Goal: Information Seeking & Learning: Check status

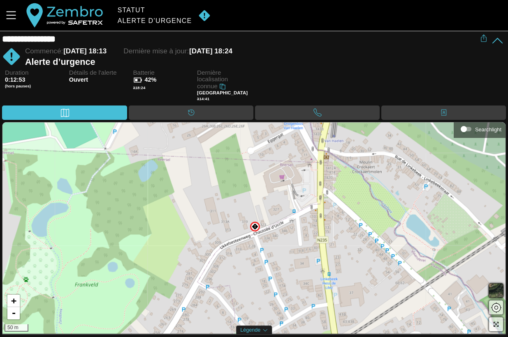
scroll to position [0, 0]
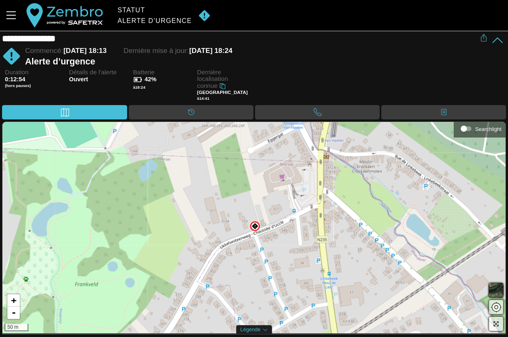
click at [390, 39] on div "**********" at bounding box center [239, 39] width 474 height 10
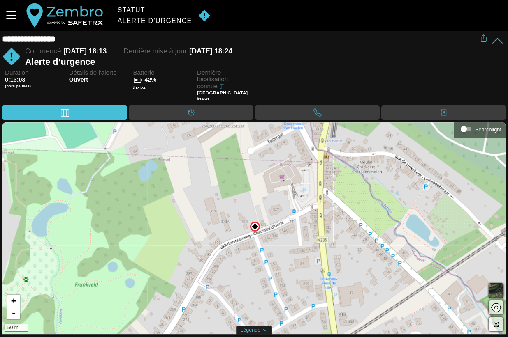
click at [499, 39] on icon at bounding box center [497, 41] width 13 height 13
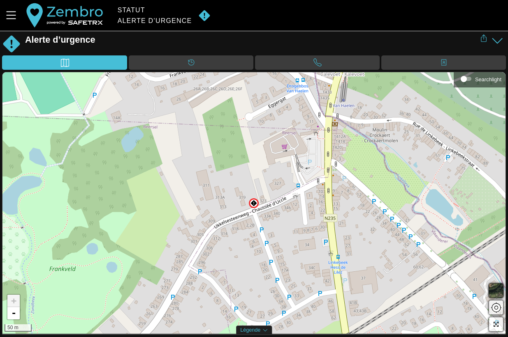
click at [205, 15] on img at bounding box center [204, 15] width 19 height 12
click at [498, 37] on icon at bounding box center [497, 41] width 13 height 13
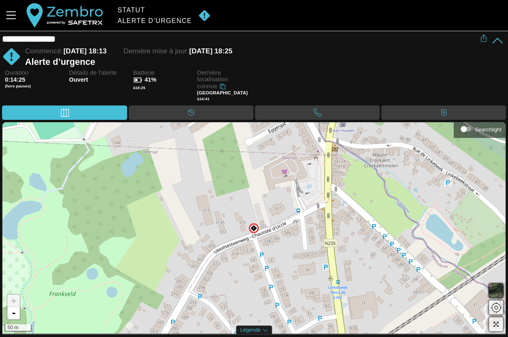
click at [484, 36] on icon at bounding box center [483, 38] width 7 height 7
click at [15, 20] on icon "Menu" at bounding box center [11, 15] width 14 height 14
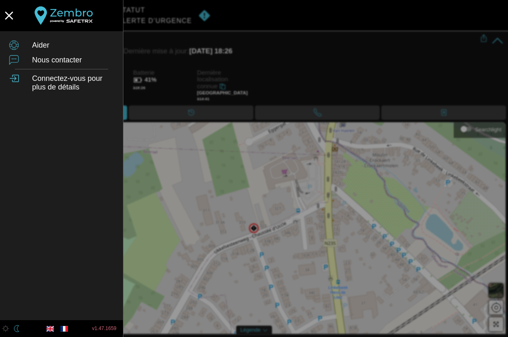
click at [317, 67] on div at bounding box center [254, 168] width 508 height 337
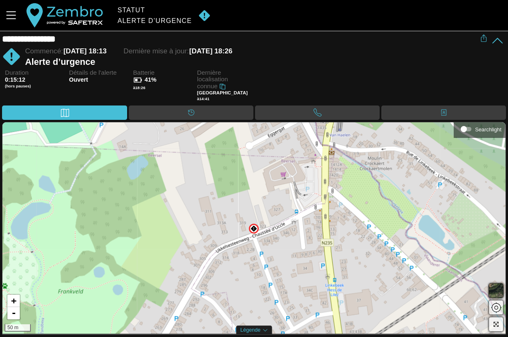
scroll to position [0, 0]
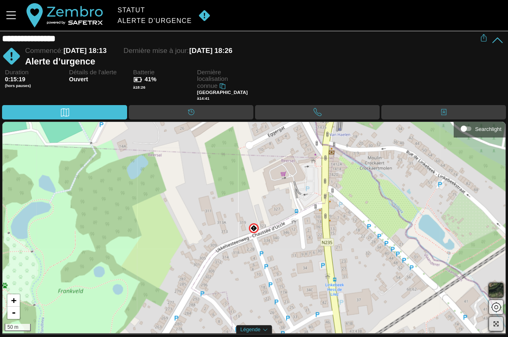
click at [500, 323] on span "button" at bounding box center [496, 324] width 10 height 10
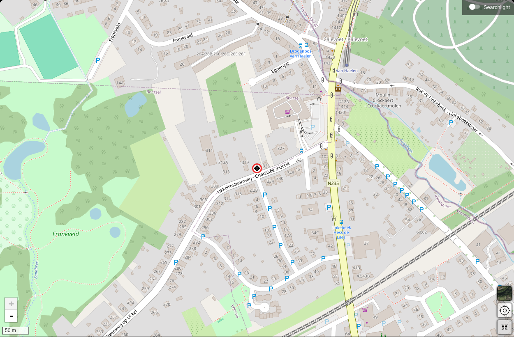
click at [501, 325] on icon "button" at bounding box center [504, 327] width 7 height 7
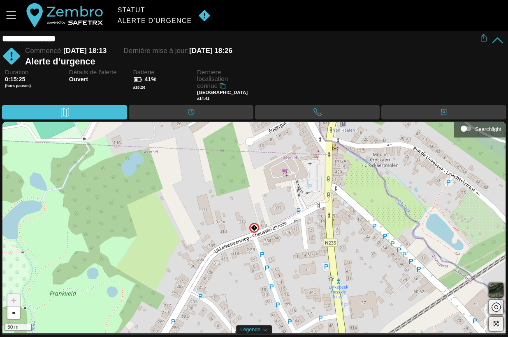
click at [9, 57] on img at bounding box center [11, 56] width 19 height 19
click at [12, 19] on icon "Menu" at bounding box center [11, 16] width 10 height 8
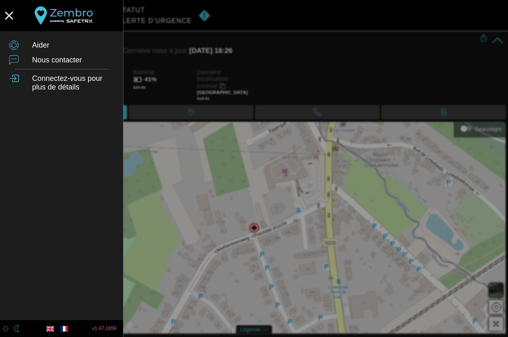
click at [308, 50] on div at bounding box center [254, 168] width 508 height 337
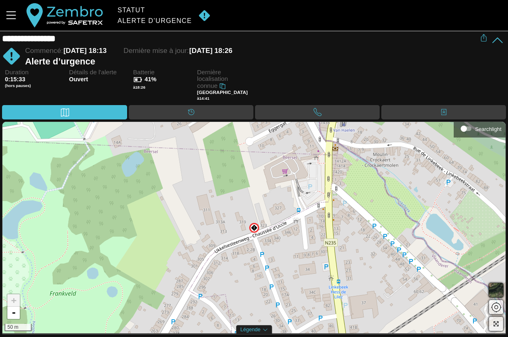
click at [10, 82] on span "0:15:33" at bounding box center [15, 79] width 21 height 7
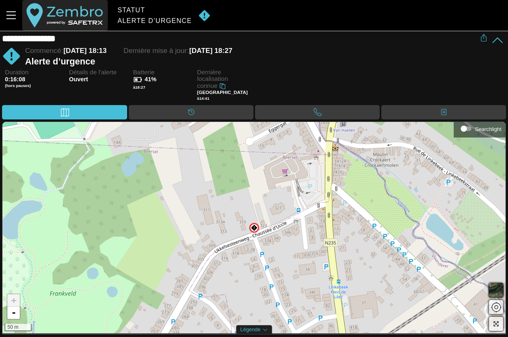
click at [42, 9] on button "button" at bounding box center [64, 15] width 85 height 31
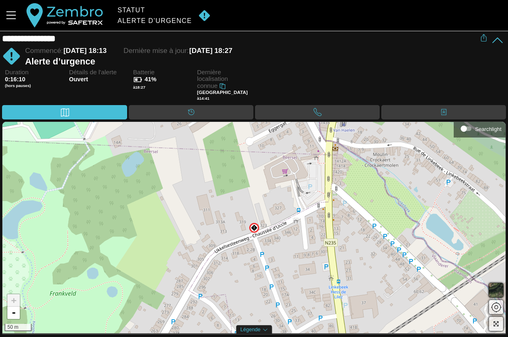
click at [204, 12] on img at bounding box center [204, 15] width 19 height 12
click at [133, 18] on div "Alerte d’urgence" at bounding box center [155, 20] width 74 height 7
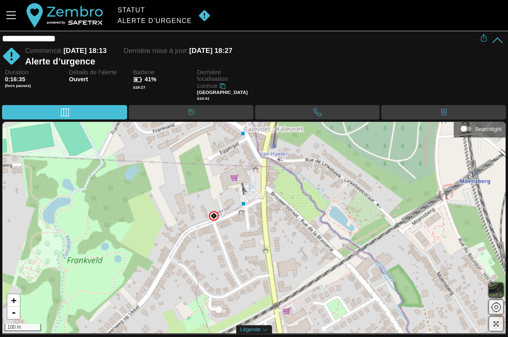
click at [202, 19] on img at bounding box center [204, 15] width 19 height 12
click at [497, 40] on icon at bounding box center [497, 40] width 13 height 13
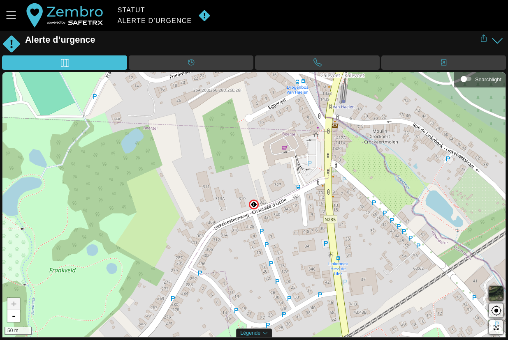
click at [252, 207] on img at bounding box center [253, 204] width 7 height 7
click at [254, 190] on div "Emergency" at bounding box center [253, 190] width 28 height 7
click at [271, 187] on span "×" at bounding box center [272, 185] width 4 height 7
click at [254, 204] on img at bounding box center [253, 204] width 7 height 7
click at [495, 312] on span "button" at bounding box center [496, 311] width 10 height 10
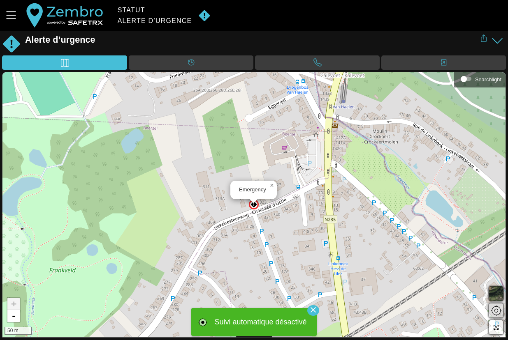
click at [495, 312] on span "button" at bounding box center [496, 311] width 10 height 10
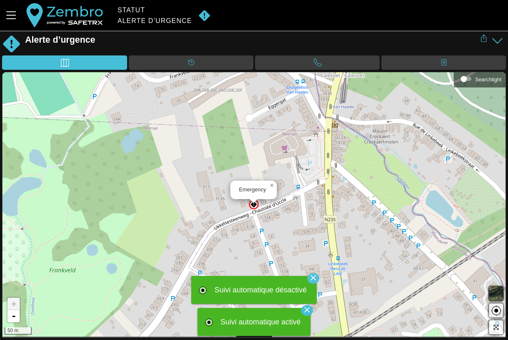
click at [312, 282] on icon "button" at bounding box center [313, 278] width 12 height 12
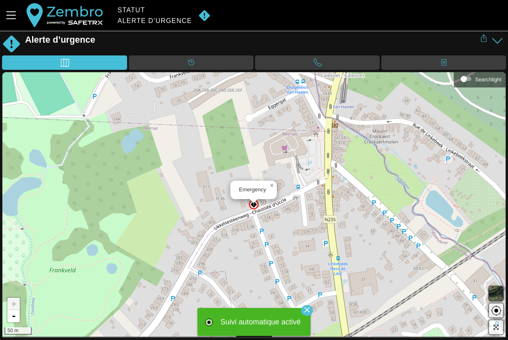
click at [307, 312] on icon "button" at bounding box center [307, 310] width 12 height 12
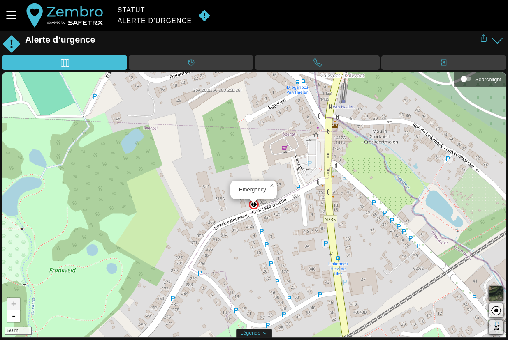
click at [496, 331] on span "button" at bounding box center [496, 328] width 10 height 10
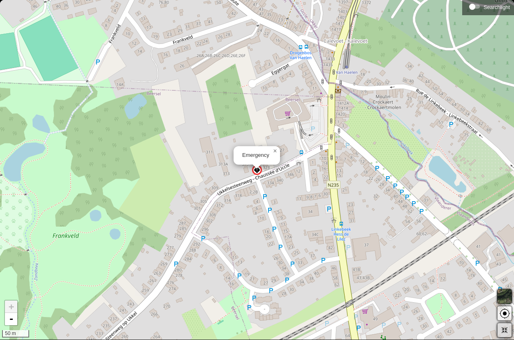
click at [504, 332] on icon "button" at bounding box center [504, 330] width 7 height 7
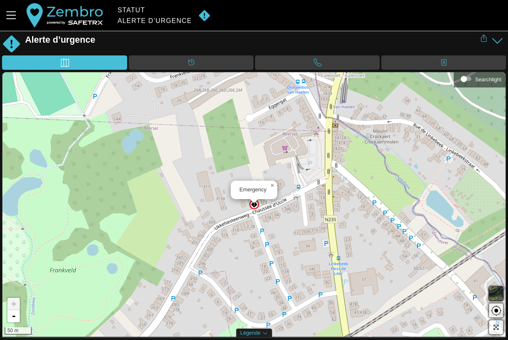
click at [8, 39] on img at bounding box center [11, 44] width 19 height 19
click at [45, 65] on div "Carte" at bounding box center [64, 62] width 125 height 14
click at [168, 62] on div "Calendrier" at bounding box center [191, 62] width 125 height 14
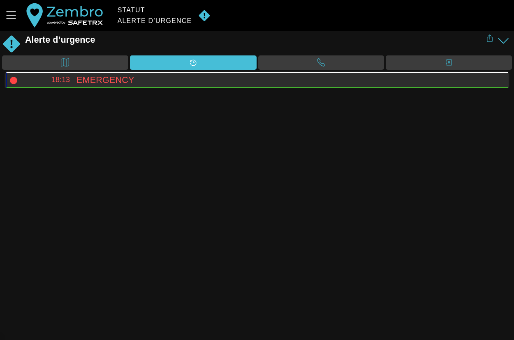
click at [99, 78] on h4 "Emergency" at bounding box center [288, 80] width 425 height 11
click at [15, 82] on icon at bounding box center [13, 80] width 7 height 7
click at [97, 81] on h4 "Emergency" at bounding box center [288, 80] width 425 height 11
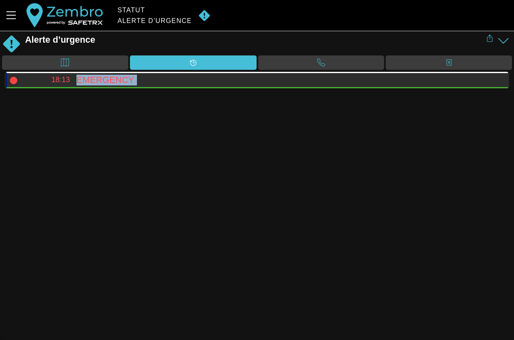
click at [97, 81] on h4 "Emergency" at bounding box center [288, 80] width 425 height 11
click at [66, 82] on span "18:13" at bounding box center [60, 80] width 18 height 8
click at [114, 83] on h4 "Emergency" at bounding box center [288, 80] width 425 height 11
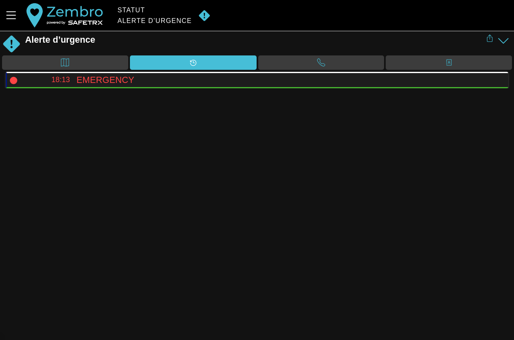
click at [332, 51] on div "Alerte d’urgence" at bounding box center [255, 44] width 461 height 19
click at [324, 64] on icon at bounding box center [321, 62] width 8 height 8
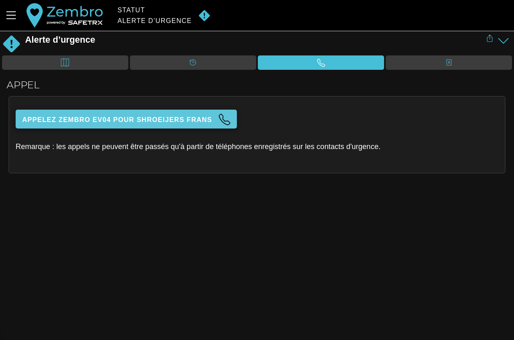
click at [159, 115] on span "Appelez Zembro EV04 pour Shroeijers Frans" at bounding box center [126, 119] width 208 height 15
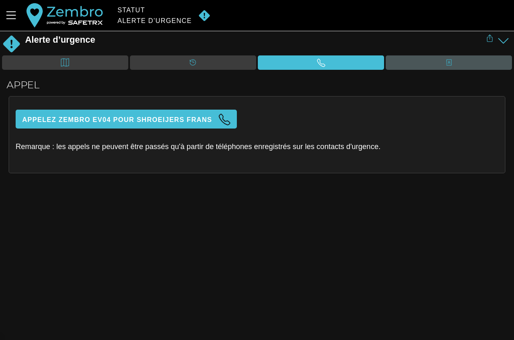
click at [441, 65] on div "Contacts" at bounding box center [449, 62] width 16 height 12
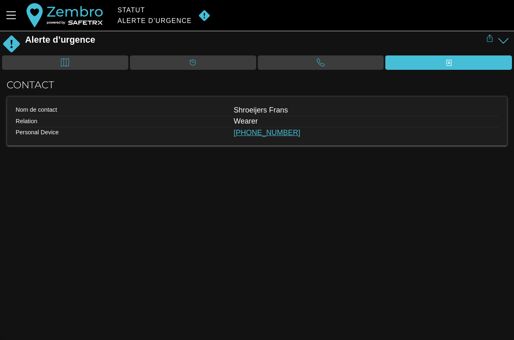
click at [247, 133] on link "[PHONE_NUMBER]" at bounding box center [266, 133] width 67 height 8
click at [25, 45] on div "Alerte d’urgence" at bounding box center [244, 44] width 484 height 19
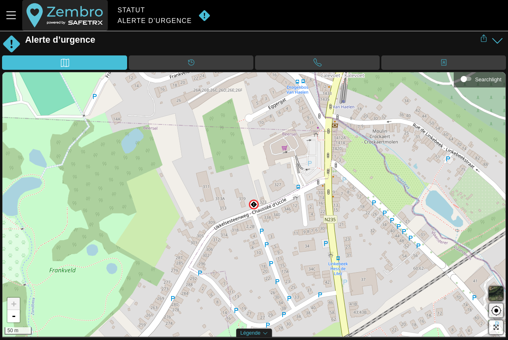
click at [48, 4] on button "button" at bounding box center [64, 15] width 85 height 31
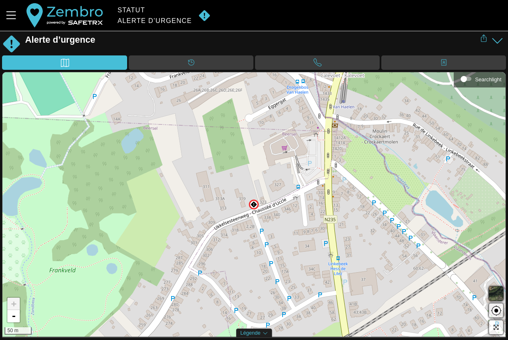
click at [497, 42] on icon at bounding box center [497, 41] width 13 height 13
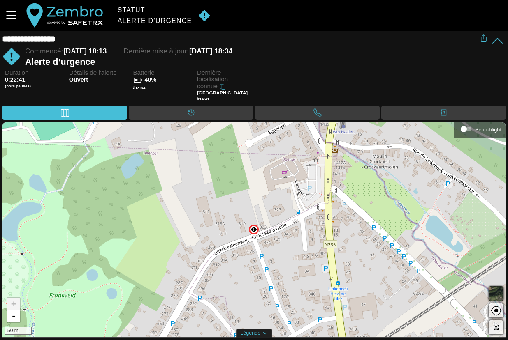
click at [81, 82] on span "Ouvert" at bounding box center [95, 79] width 53 height 7
drag, startPoint x: 81, startPoint y: 74, endPoint x: 108, endPoint y: 72, distance: 26.8
click at [85, 74] on span "Détails de l'alerte" at bounding box center [95, 72] width 53 height 7
drag, startPoint x: 123, startPoint y: 72, endPoint x: 131, endPoint y: 72, distance: 8.6
click at [131, 72] on div "Duration 0:22:42 (hors pauses) Détails de l'alerte Ouvert Batterie 40% à 18:34 …" at bounding box center [255, 87] width 501 height 37
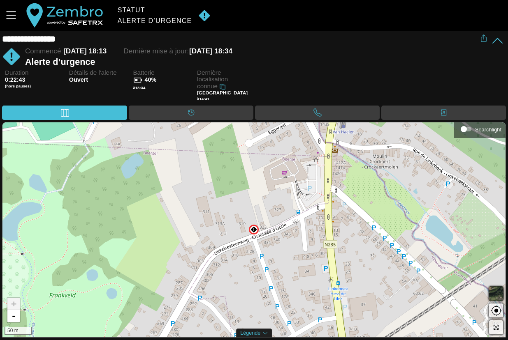
click at [183, 65] on div "Alerte d’urgence" at bounding box center [252, 62] width 455 height 11
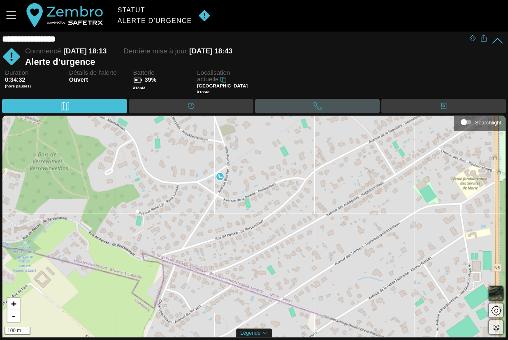
click at [337, 106] on div "Appel" at bounding box center [317, 106] width 125 height 14
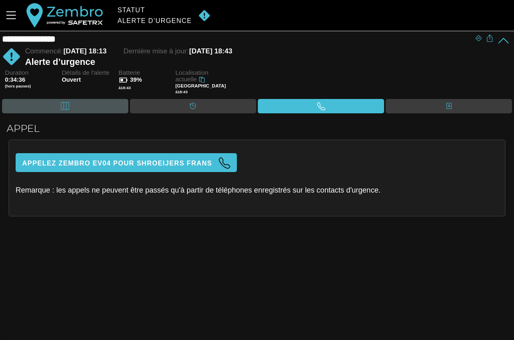
click at [80, 104] on div "Carte" at bounding box center [65, 106] width 126 height 14
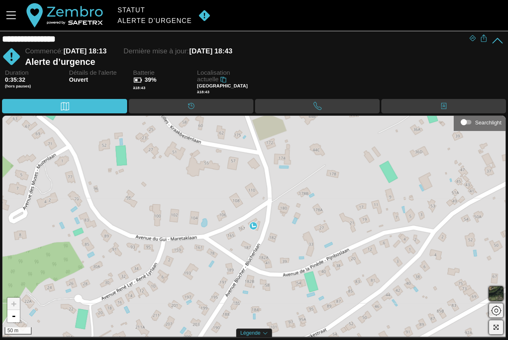
click at [472, 39] on icon at bounding box center [472, 38] width 7 height 7
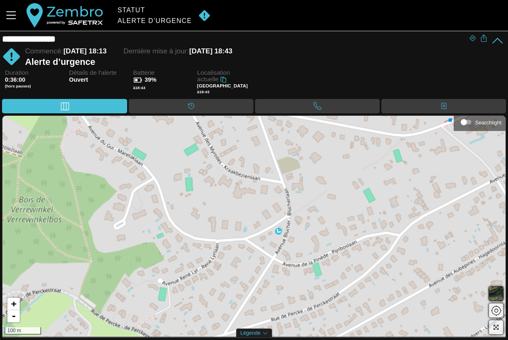
click at [144, 21] on div "Alerte d’urgence" at bounding box center [155, 20] width 74 height 7
click at [201, 16] on img at bounding box center [204, 15] width 19 height 12
